Goal: Information Seeking & Learning: Understand process/instructions

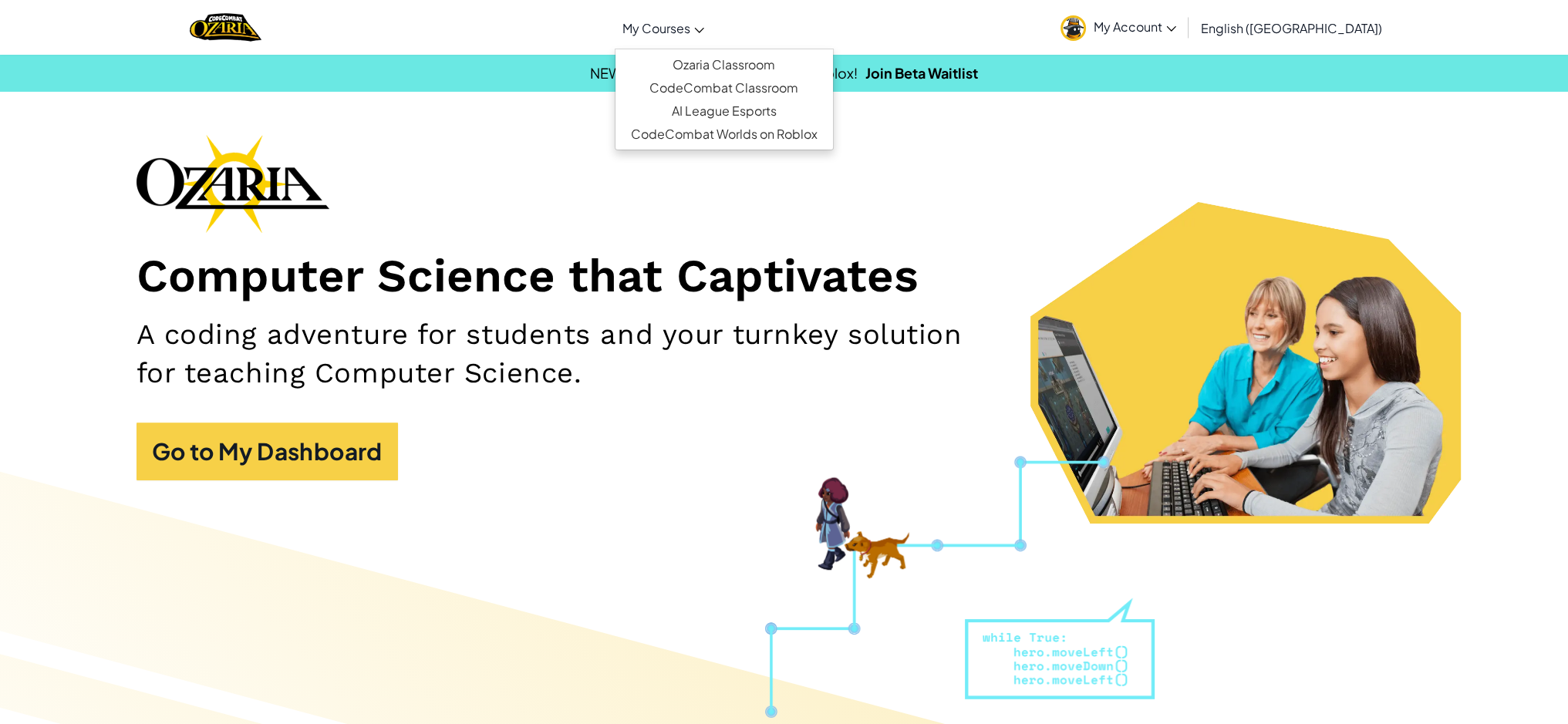
click at [690, 21] on span "My Courses" at bounding box center [656, 28] width 68 height 16
click at [723, 62] on link "Ozaria Classroom" at bounding box center [724, 65] width 218 height 23
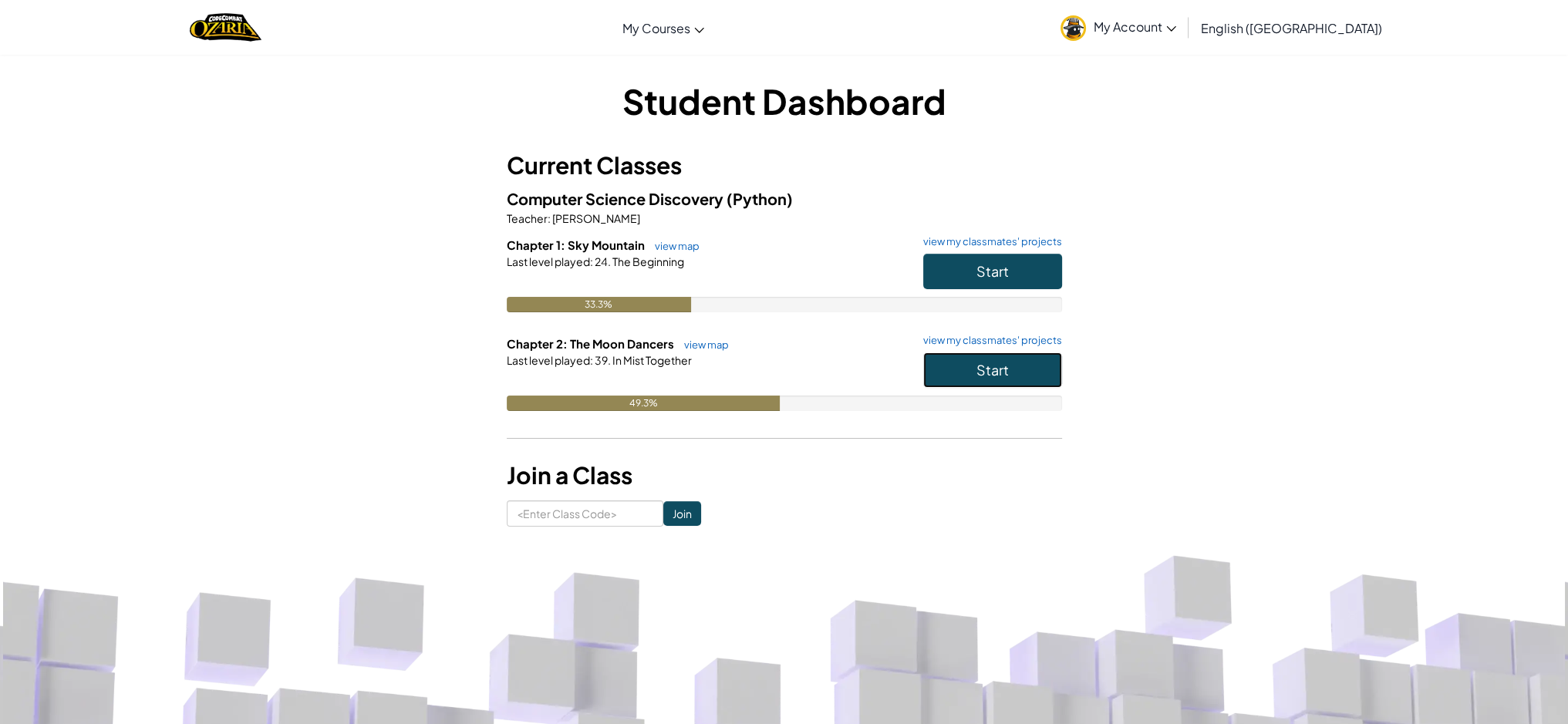
click at [998, 378] on span "Start" at bounding box center [992, 369] width 33 height 18
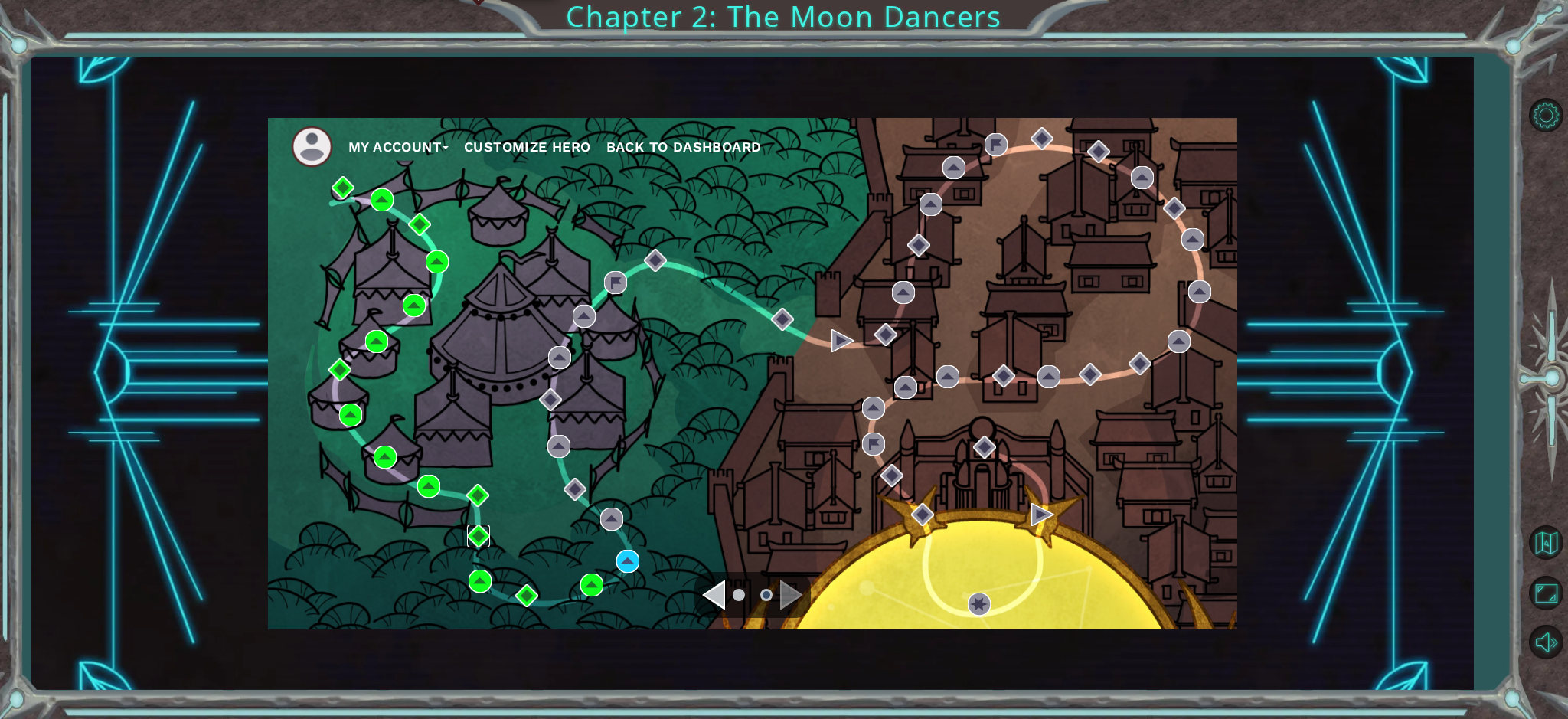
click at [471, 532] on img at bounding box center [479, 536] width 23 height 23
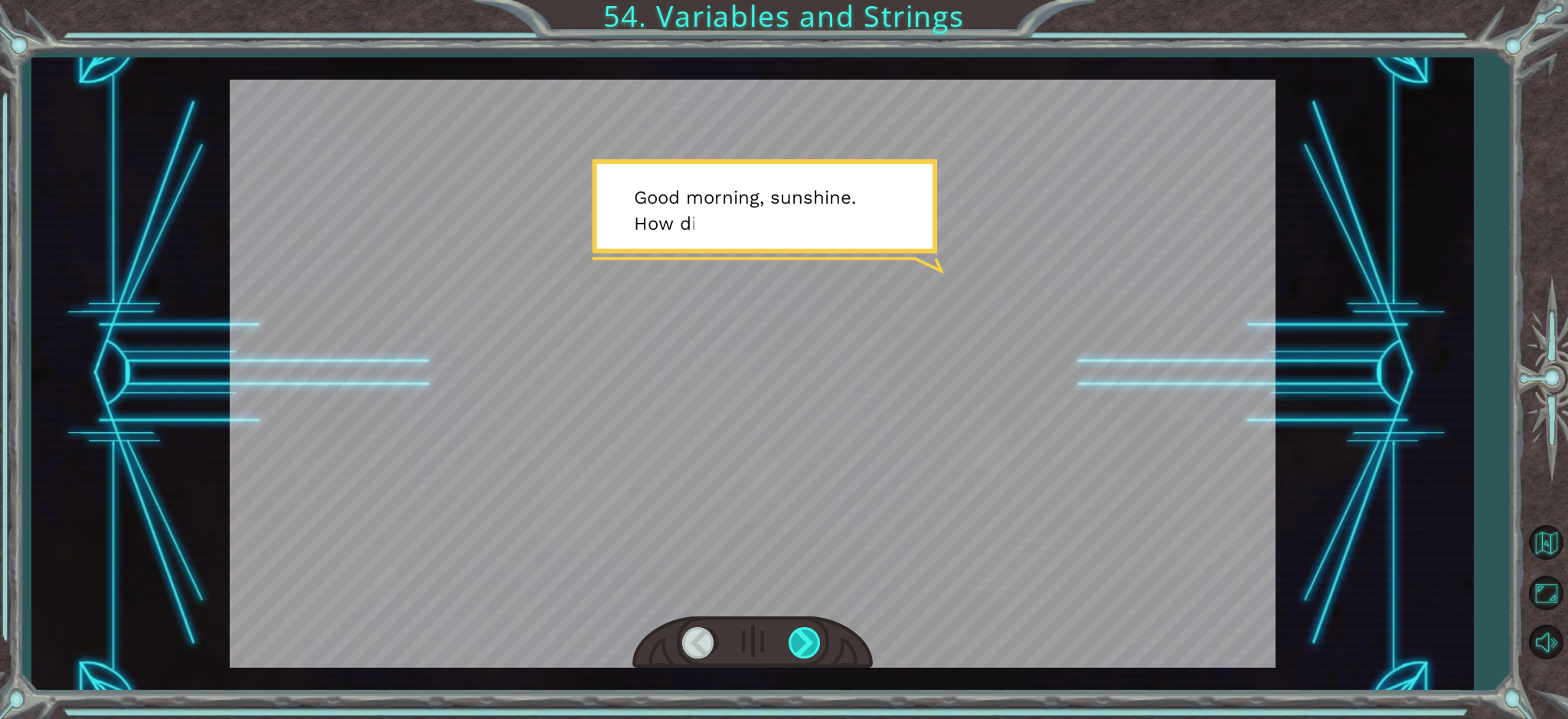
click at [801, 646] on div at bounding box center [805, 643] width 35 height 32
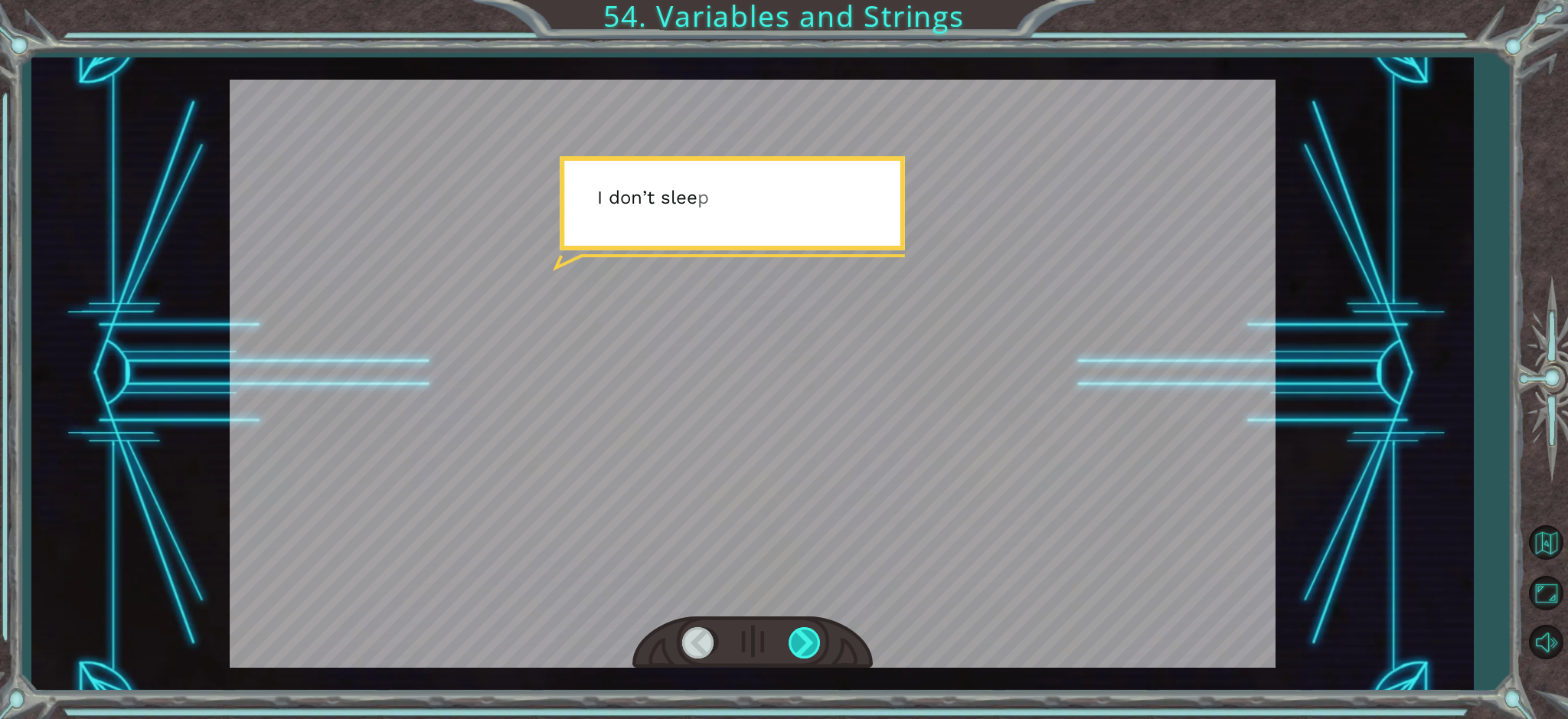
click at [801, 646] on div at bounding box center [805, 643] width 35 height 32
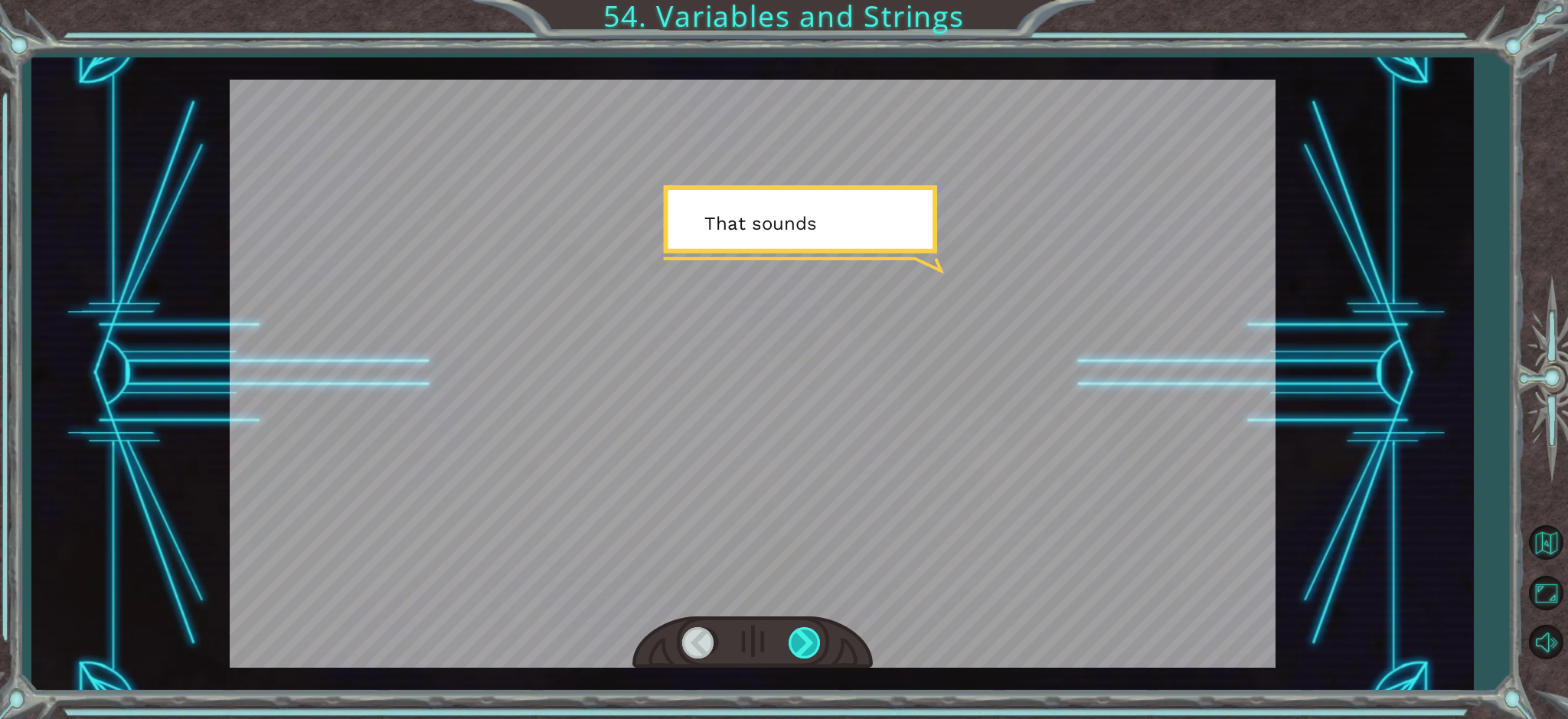
click at [801, 646] on div at bounding box center [805, 643] width 35 height 32
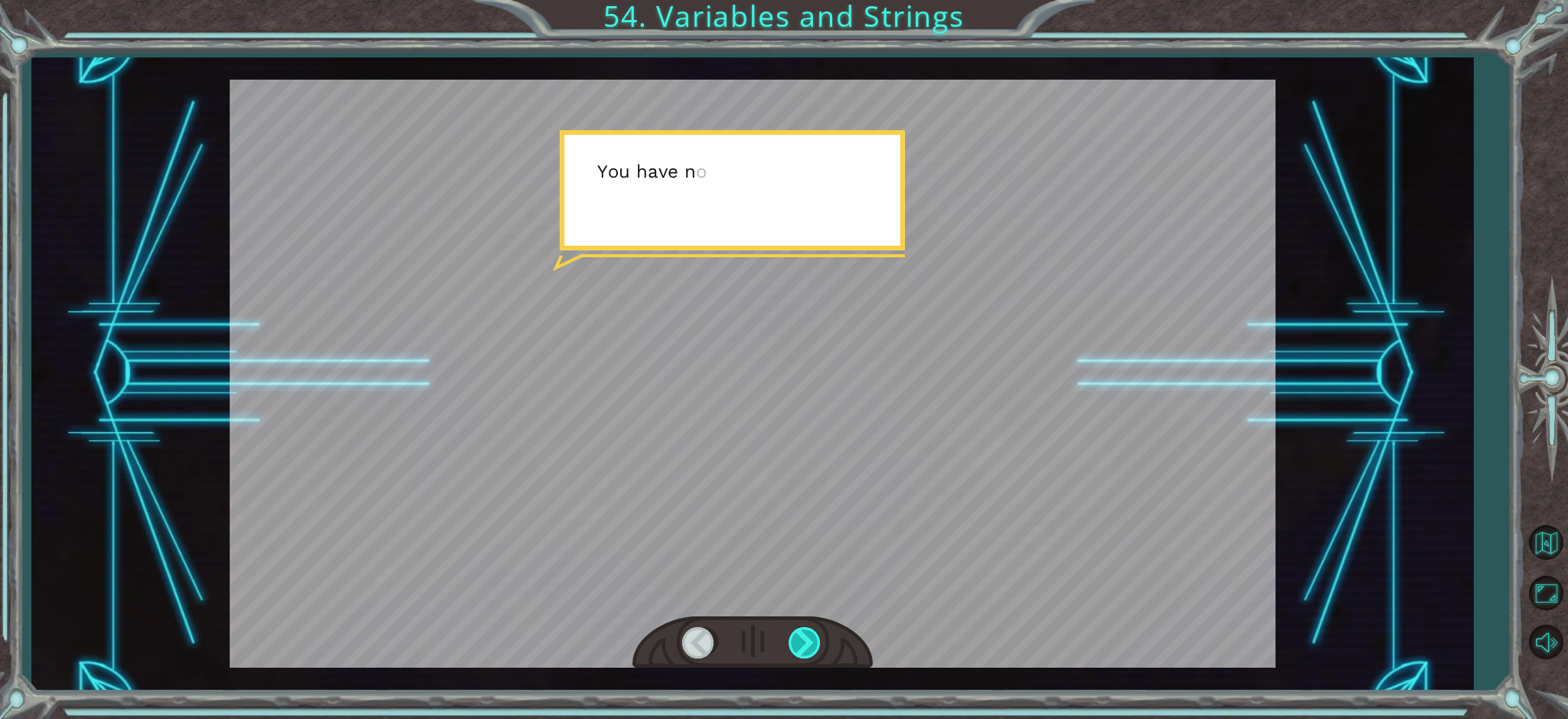
click at [801, 646] on div at bounding box center [805, 643] width 35 height 32
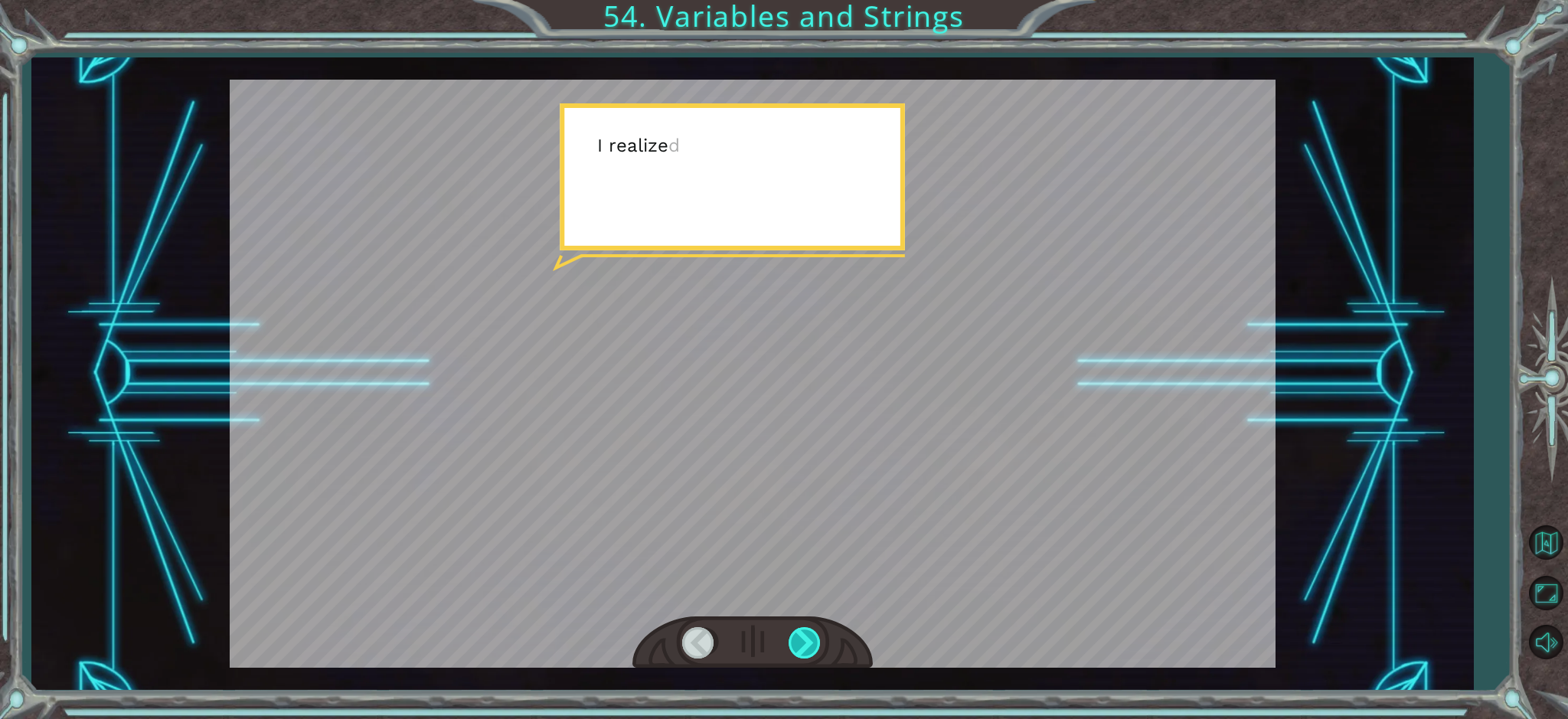
click at [801, 646] on div at bounding box center [805, 643] width 35 height 32
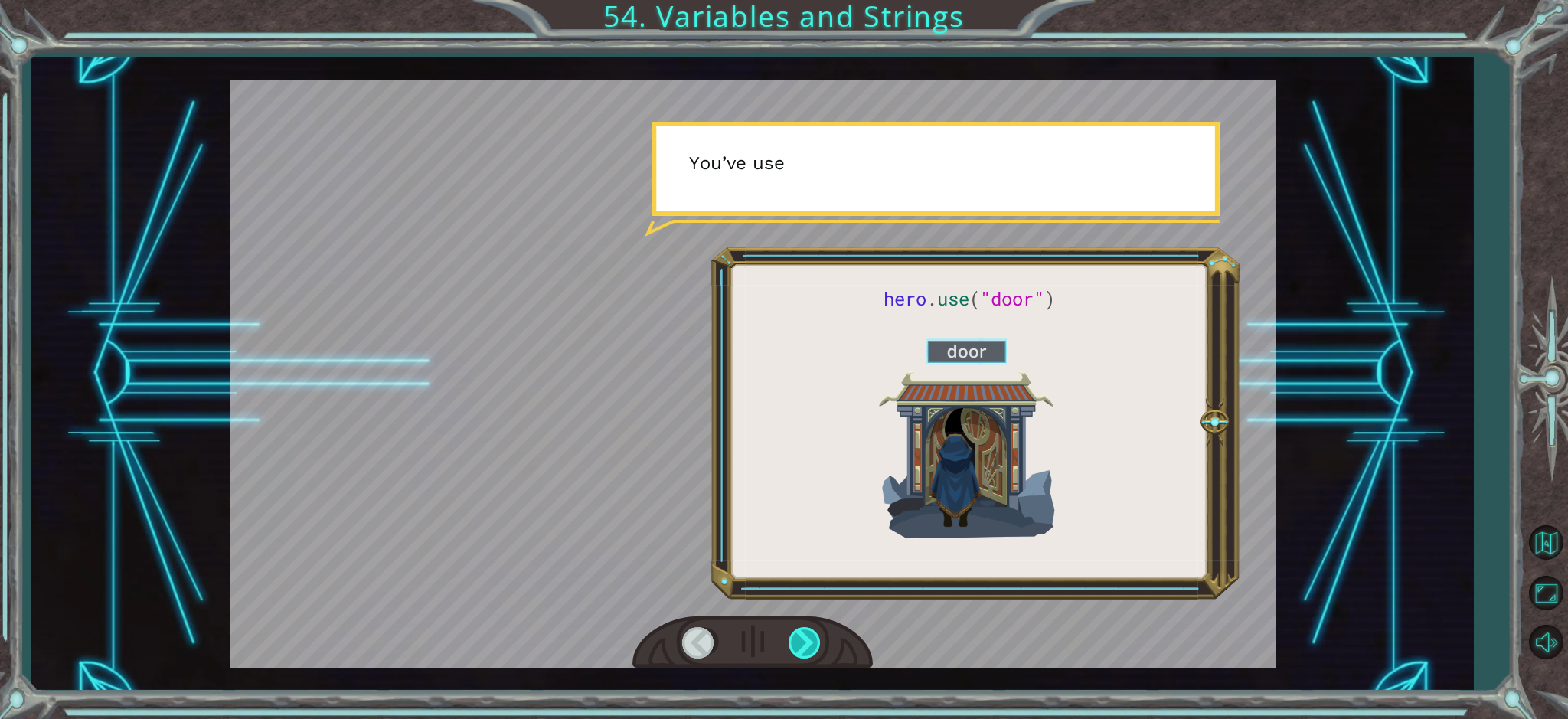
click at [801, 646] on div at bounding box center [805, 643] width 35 height 32
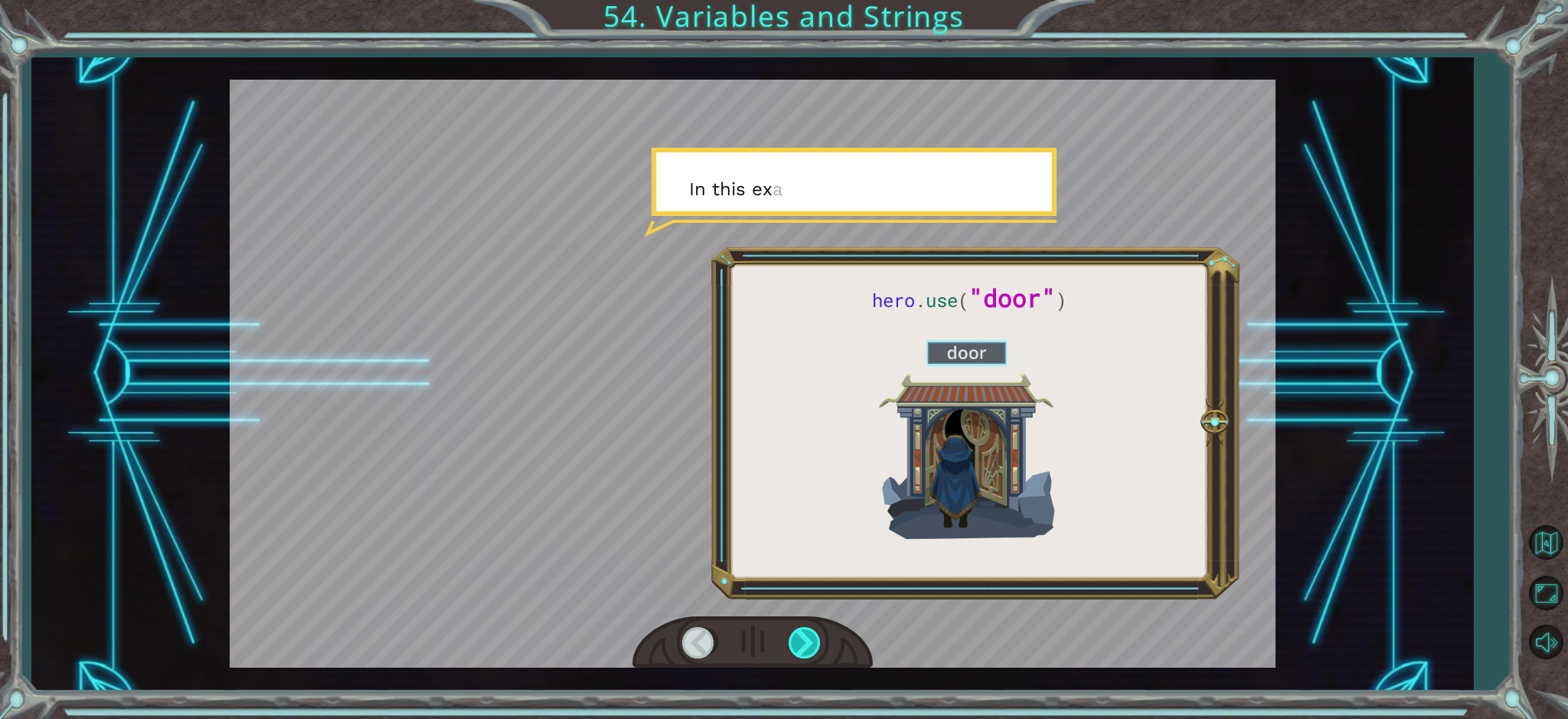
click at [801, 646] on div at bounding box center [805, 643] width 35 height 32
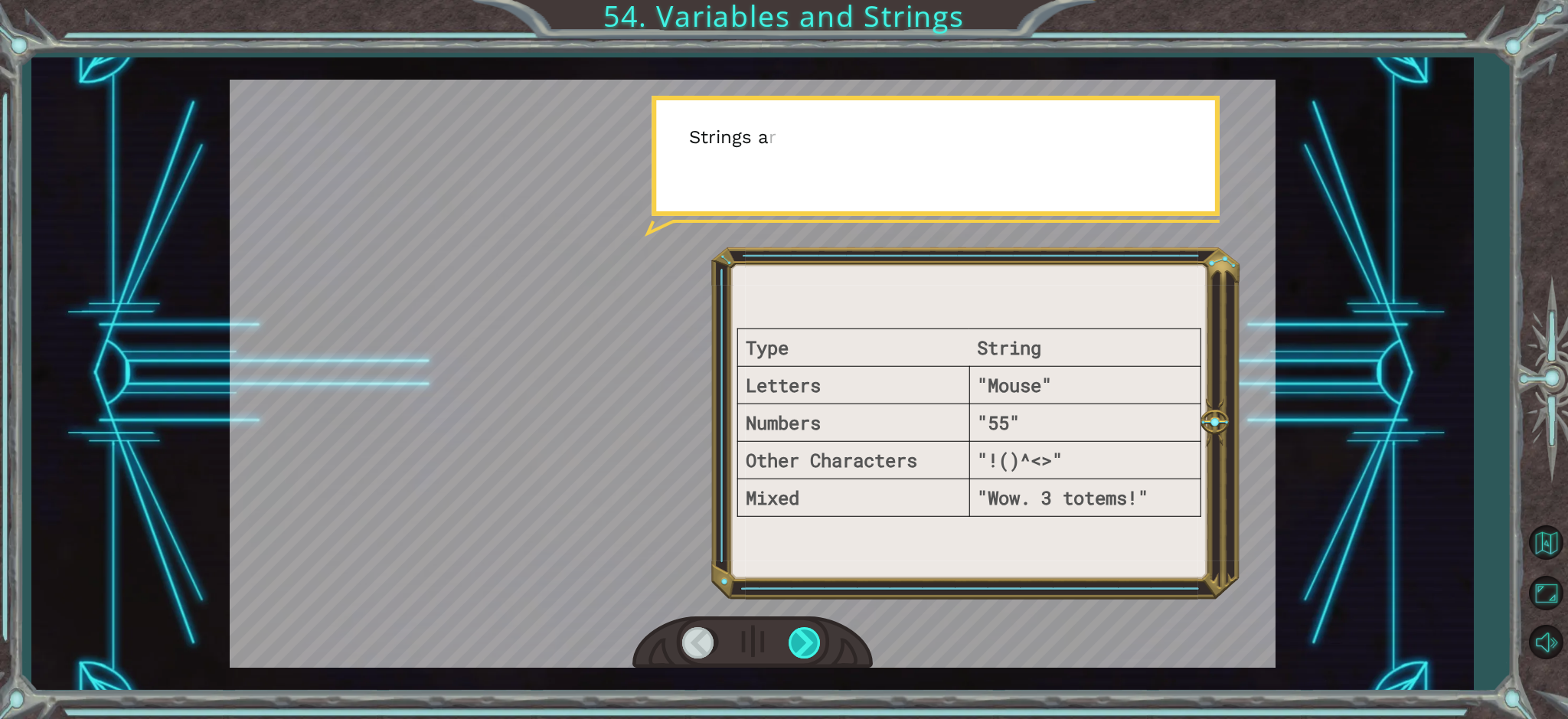
click at [801, 646] on div at bounding box center [805, 643] width 35 height 32
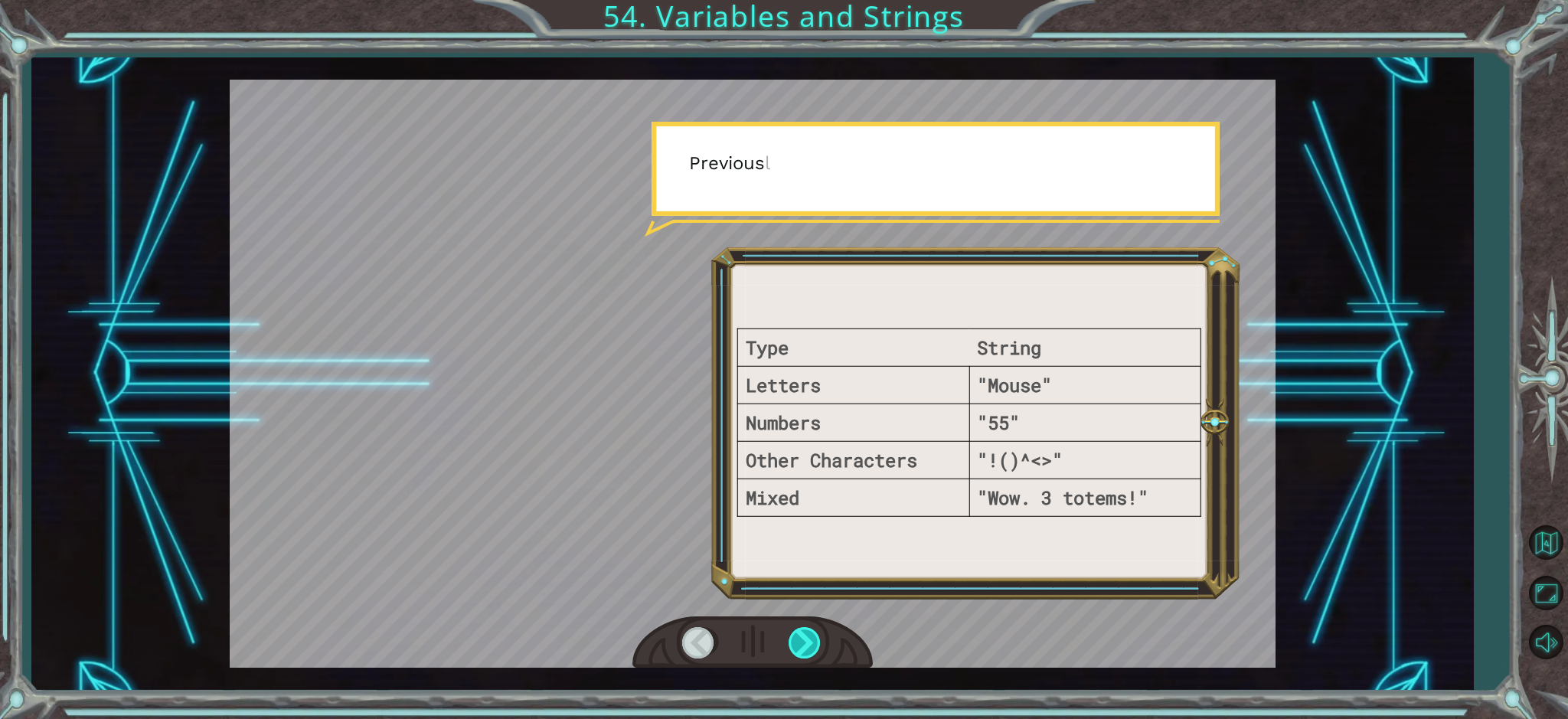
click at [801, 646] on div at bounding box center [805, 643] width 35 height 32
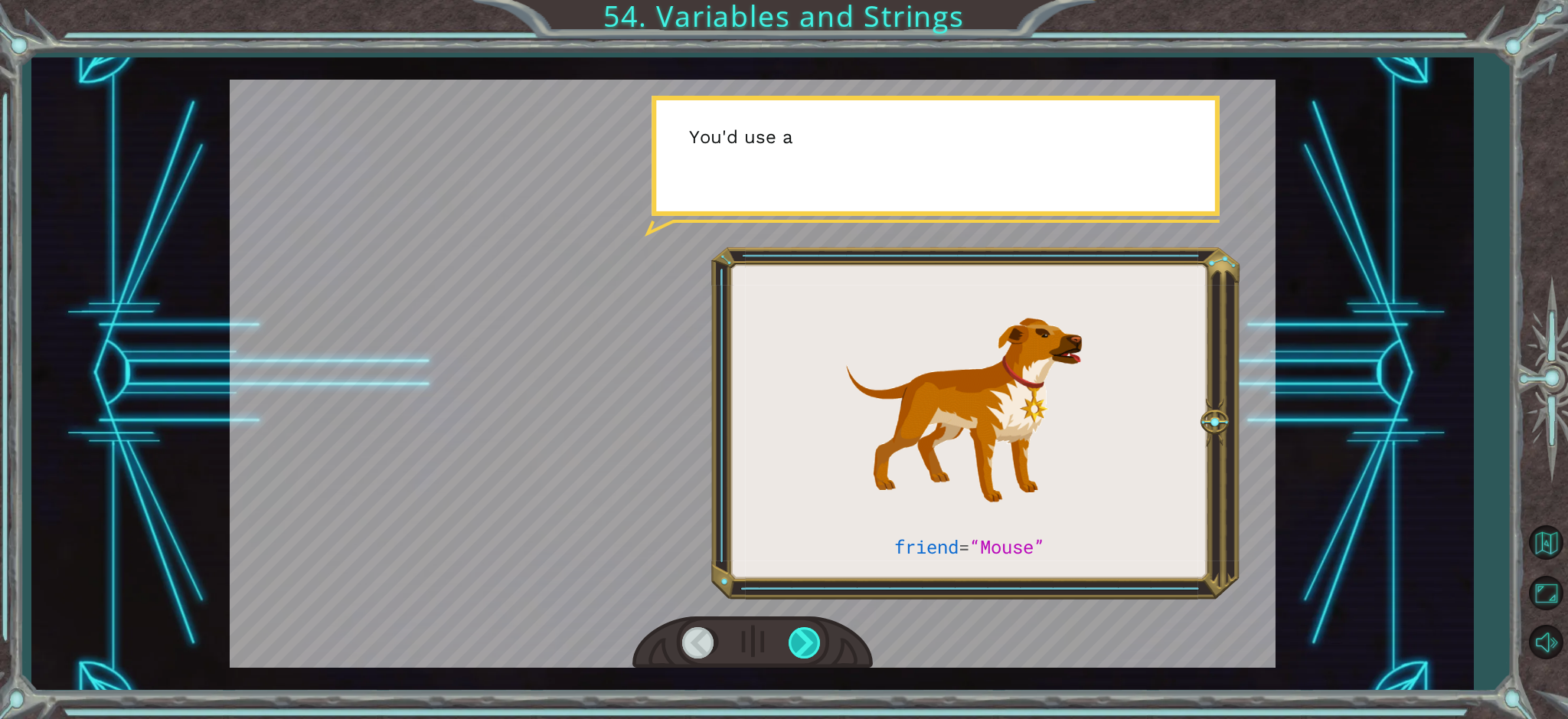
click at [801, 646] on div at bounding box center [805, 643] width 35 height 32
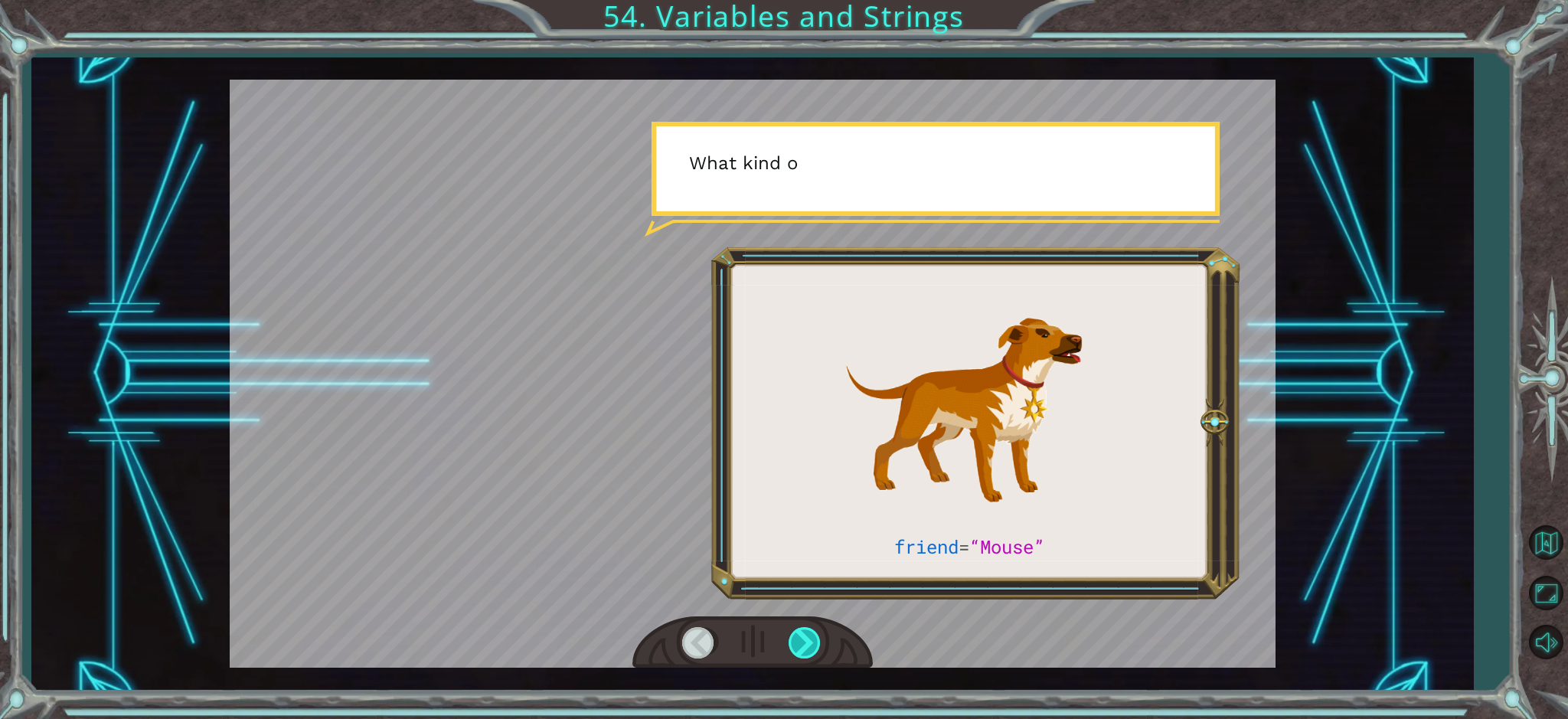
click at [801, 646] on div at bounding box center [805, 643] width 35 height 32
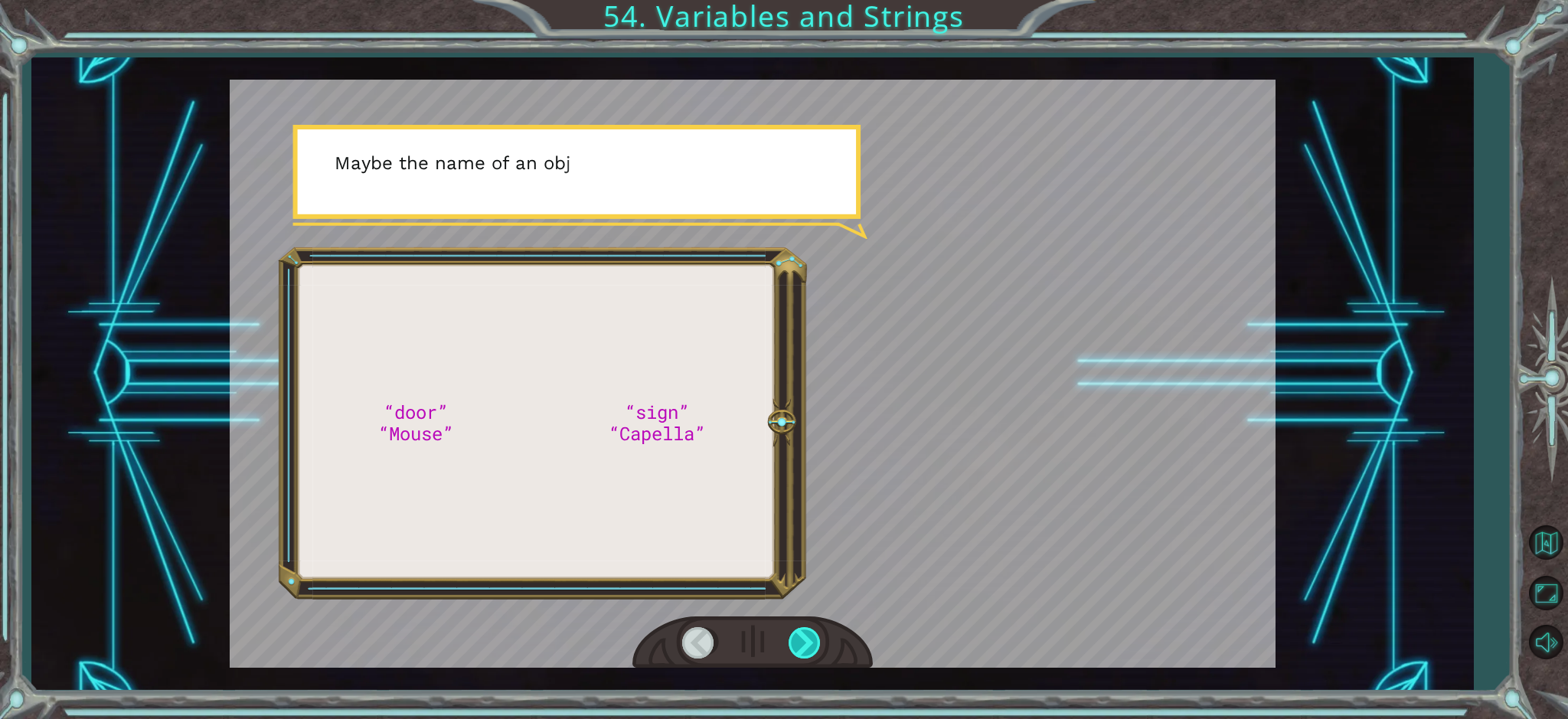
click at [801, 646] on div at bounding box center [805, 643] width 35 height 32
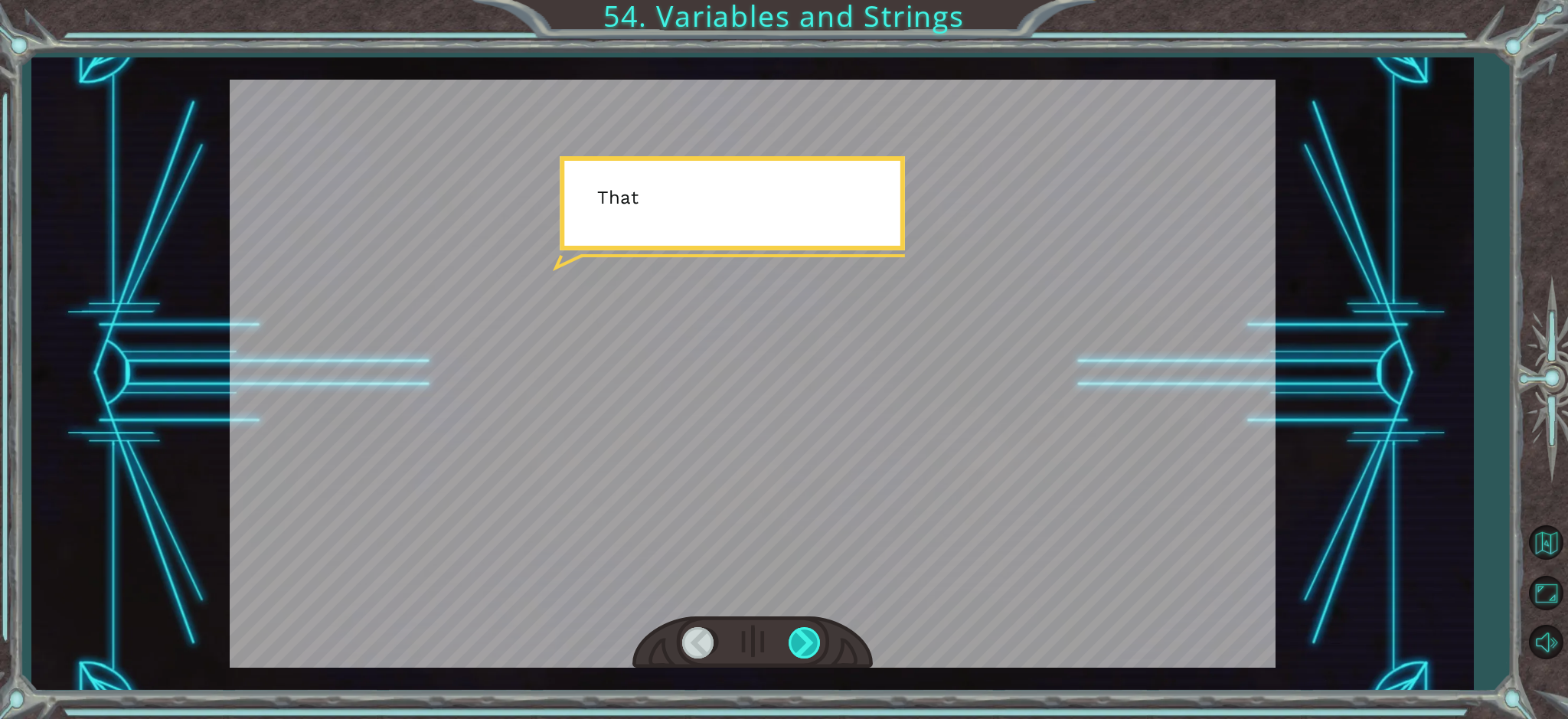
click at [802, 638] on div at bounding box center [805, 643] width 35 height 32
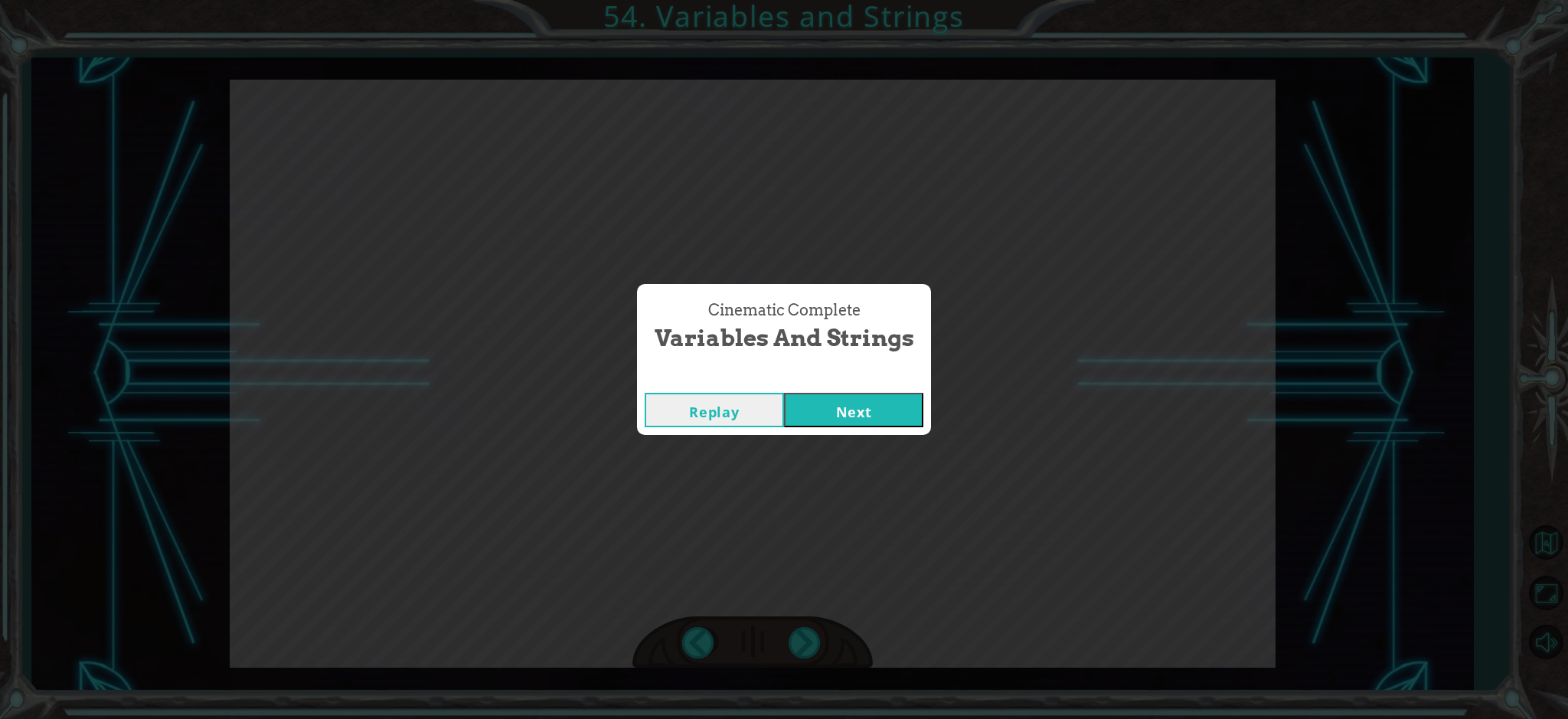
click at [829, 413] on button "Next" at bounding box center [853, 410] width 139 height 35
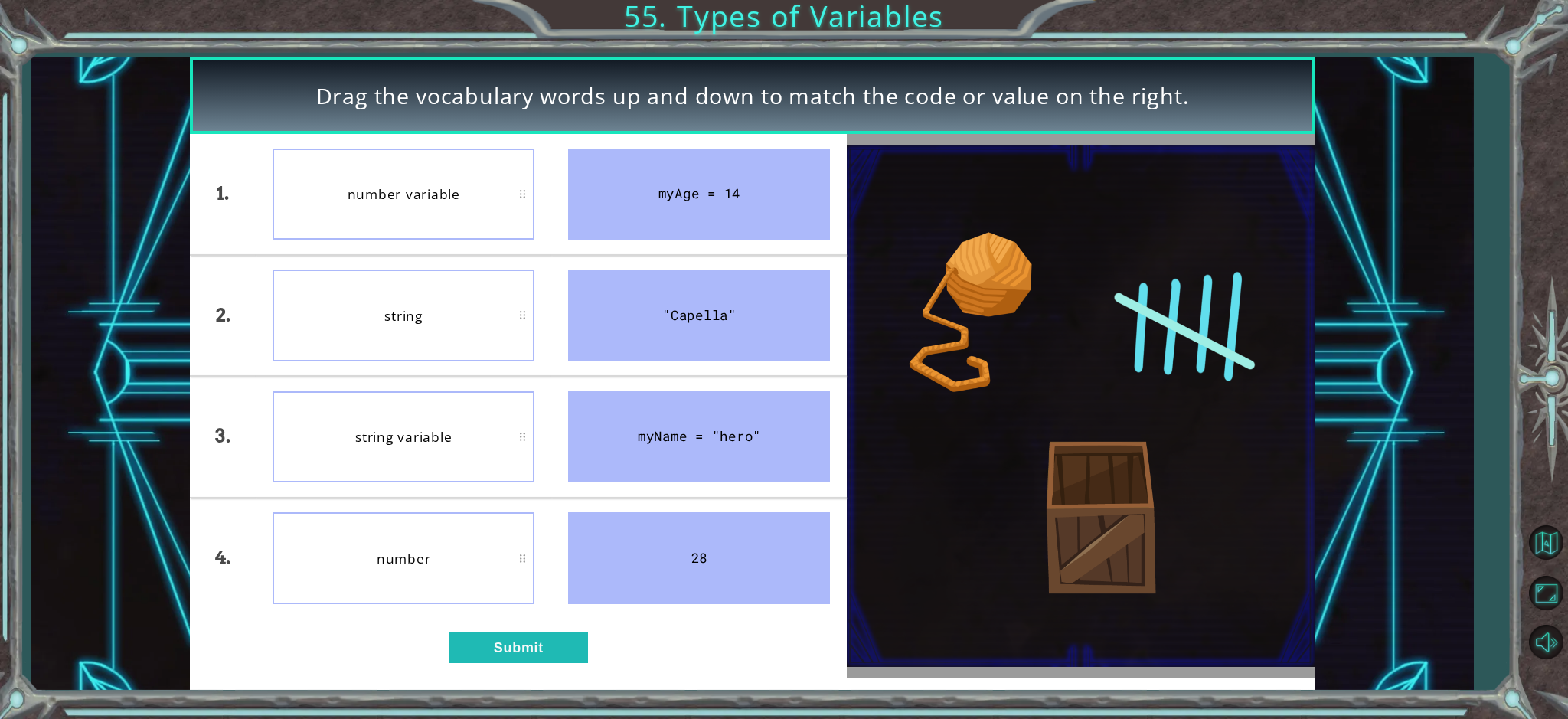
drag, startPoint x: 612, startPoint y: 323, endPoint x: 612, endPoint y: 400, distance: 77.0
click at [612, 400] on ul "myAge = 14 "Capella" myName = "hero" 28" at bounding box center [699, 376] width 296 height 484
drag, startPoint x: 672, startPoint y: 202, endPoint x: 671, endPoint y: 261, distance: 59.0
click at [671, 261] on ul "myAge = 14 "Capella" myName = "hero" 28" at bounding box center [699, 376] width 296 height 484
click at [554, 658] on button "Submit" at bounding box center [518, 648] width 139 height 31
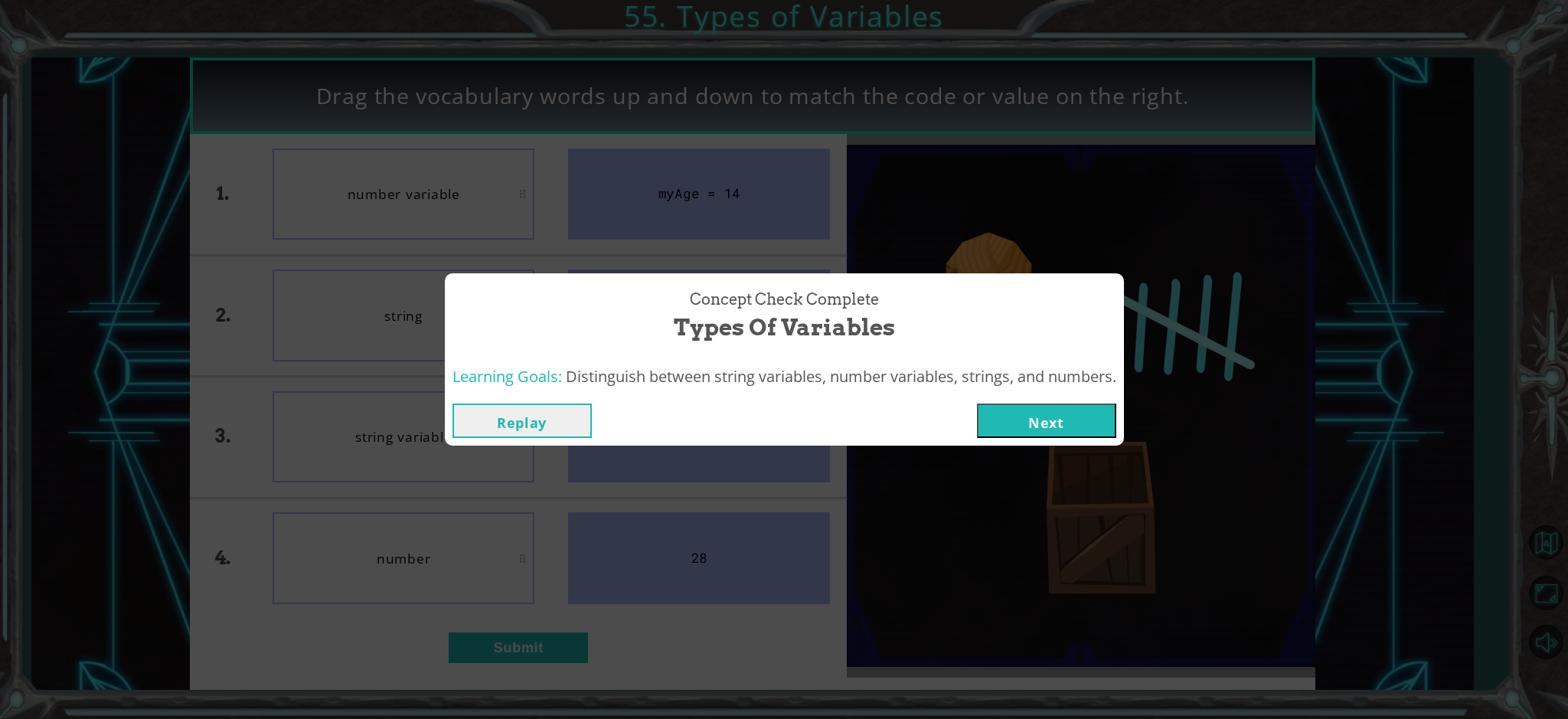
click at [545, 428] on button "Replay" at bounding box center [522, 421] width 139 height 35
